Goal: Information Seeking & Learning: Learn about a topic

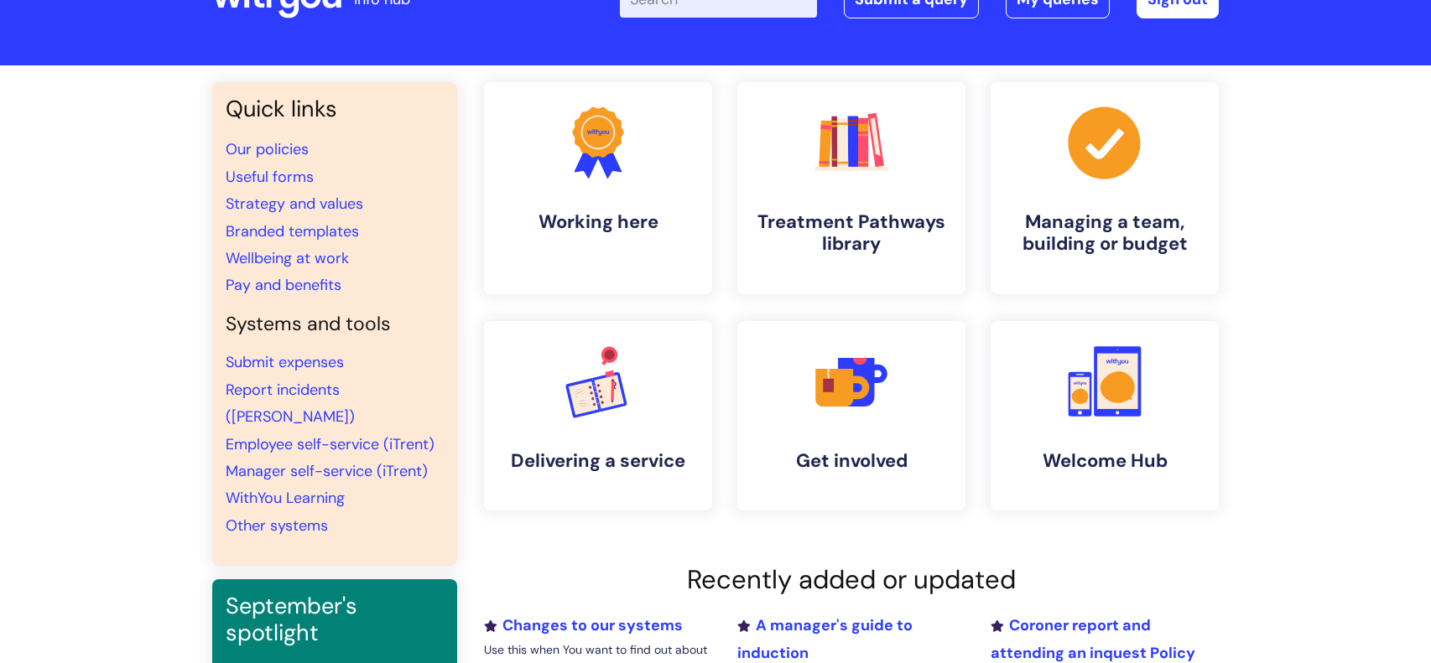
scroll to position [99, 0]
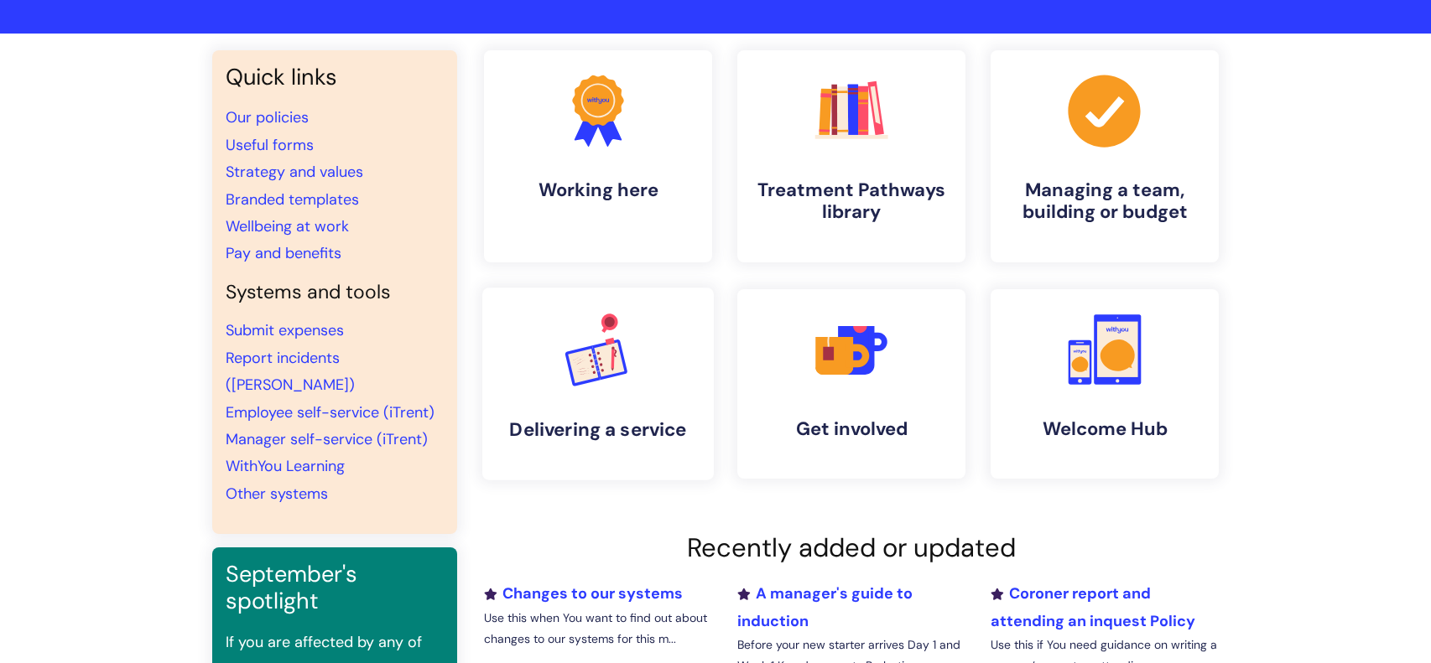
click at [640, 359] on link ".cls-1{font-family:DMSans-Bold, 'DM Sans';font-size:43.1802px;font-weight:700;}…" at bounding box center [597, 384] width 231 height 193
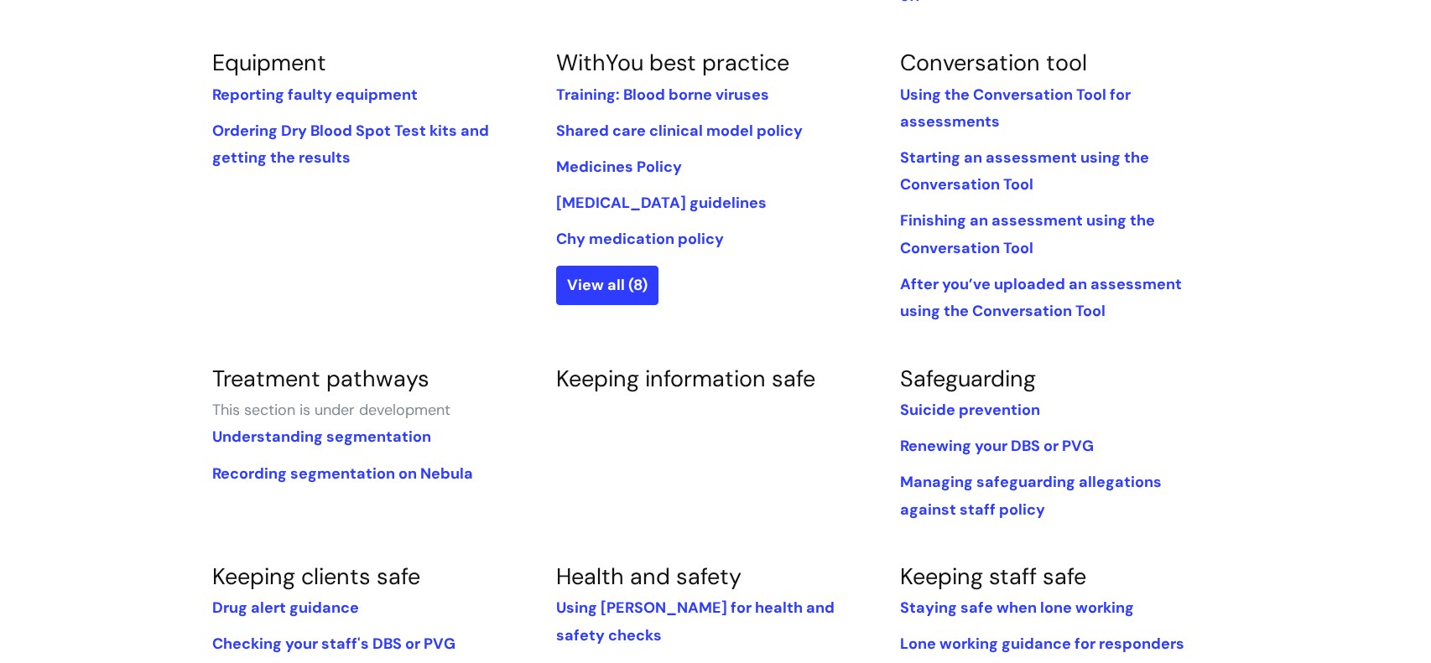
scroll to position [741, 0]
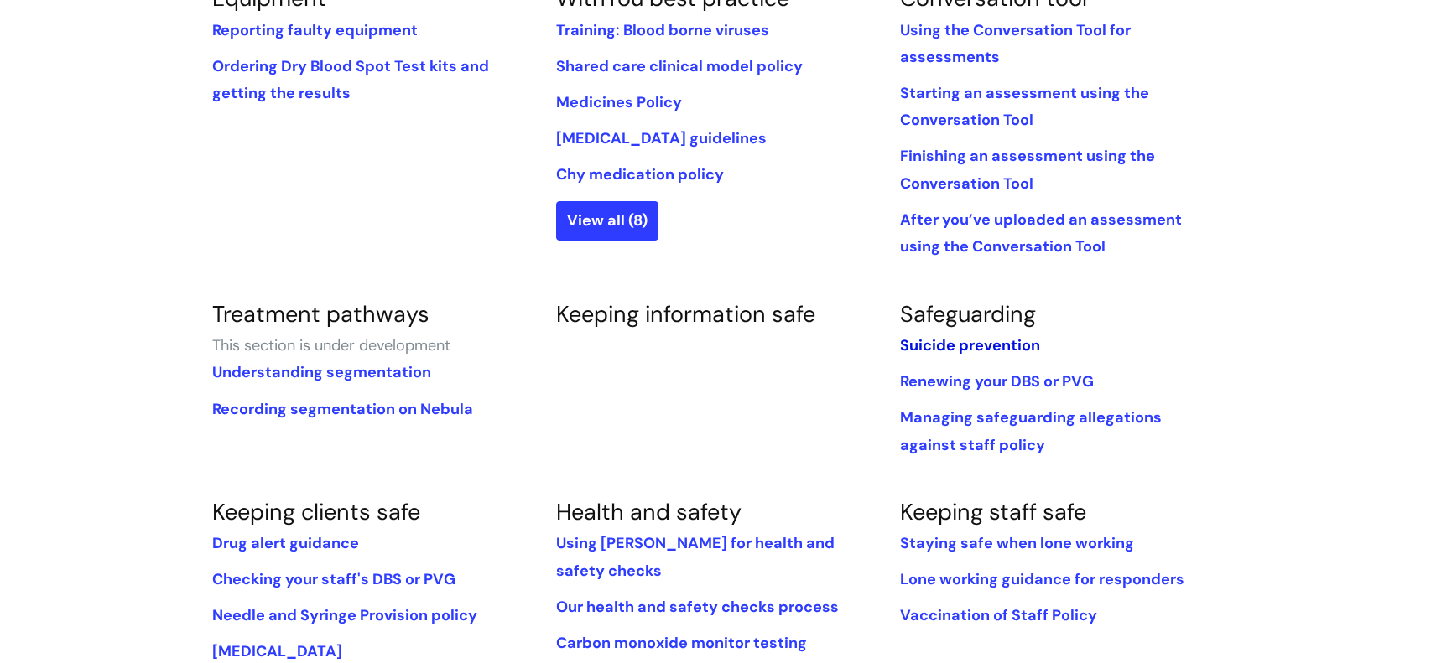
click at [970, 336] on link "Suicide prevention" at bounding box center [970, 346] width 140 height 20
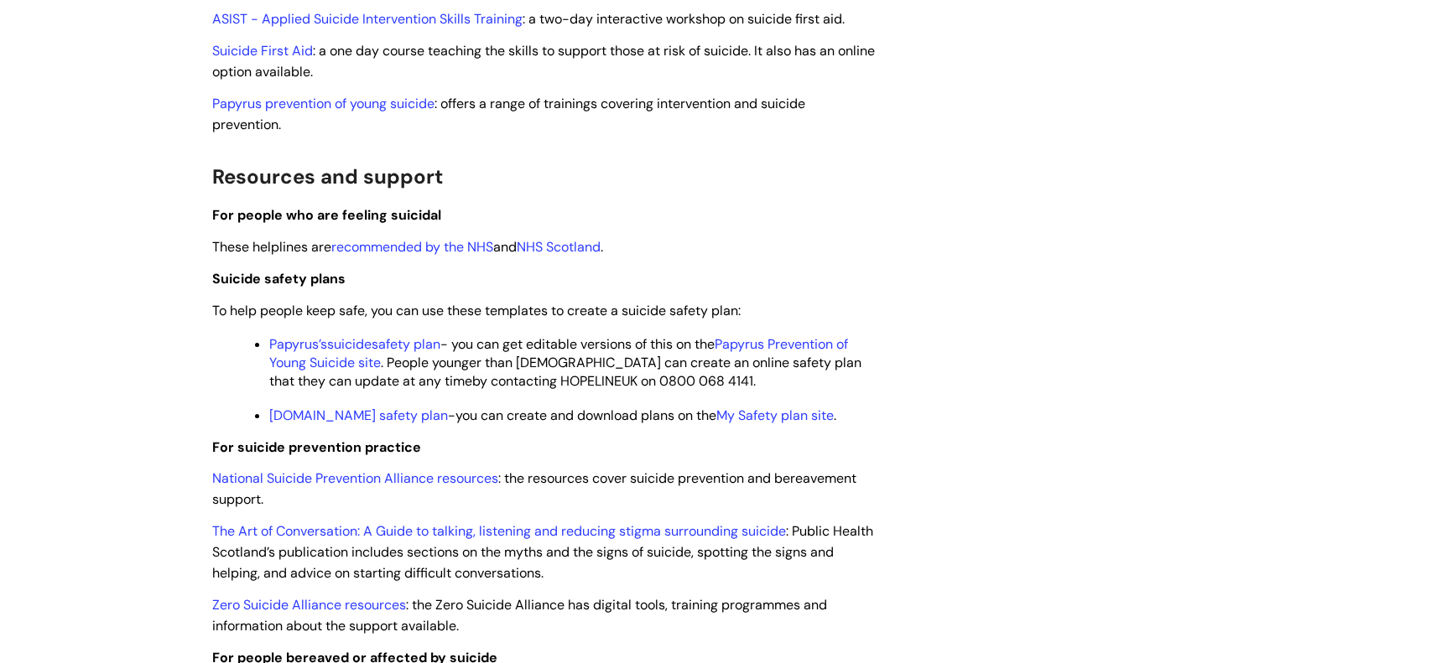
scroll to position [1537, 0]
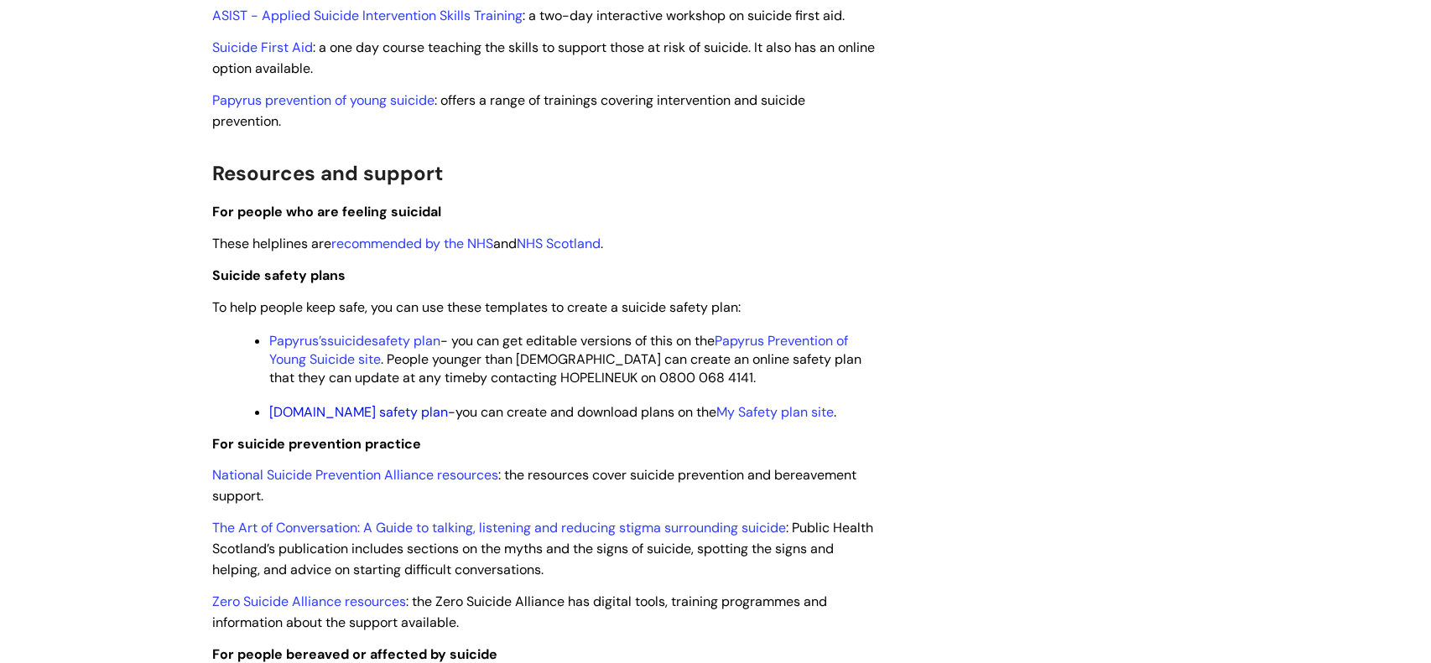
click at [371, 421] on link "[DOMAIN_NAME] safety plan" at bounding box center [358, 412] width 179 height 18
